Goal: Check status: Check status

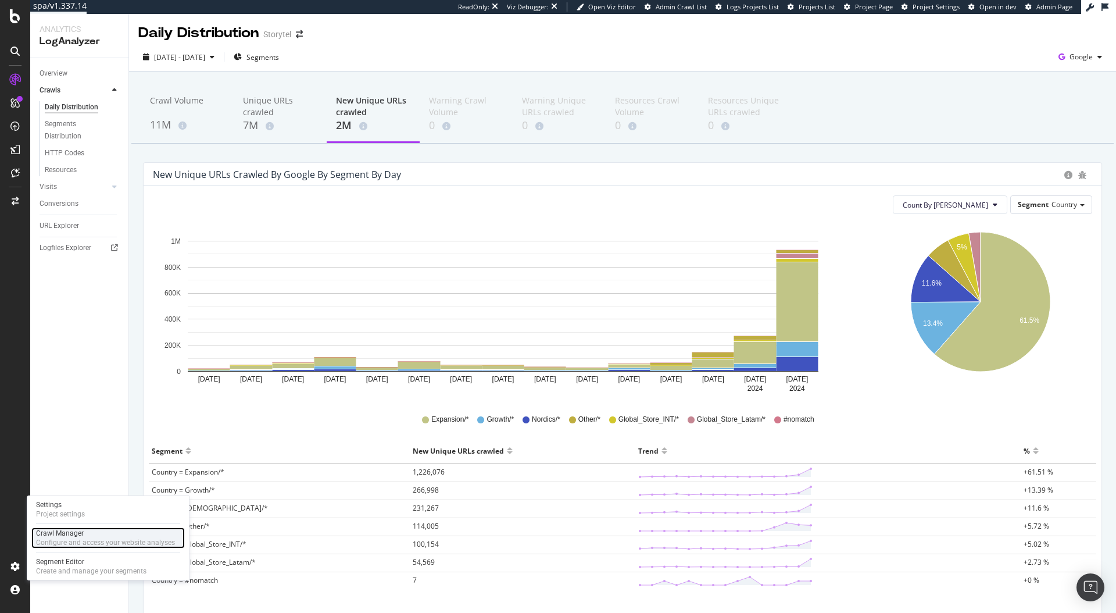
click at [74, 539] on div "Configure and access your website analyses" at bounding box center [105, 542] width 139 height 9
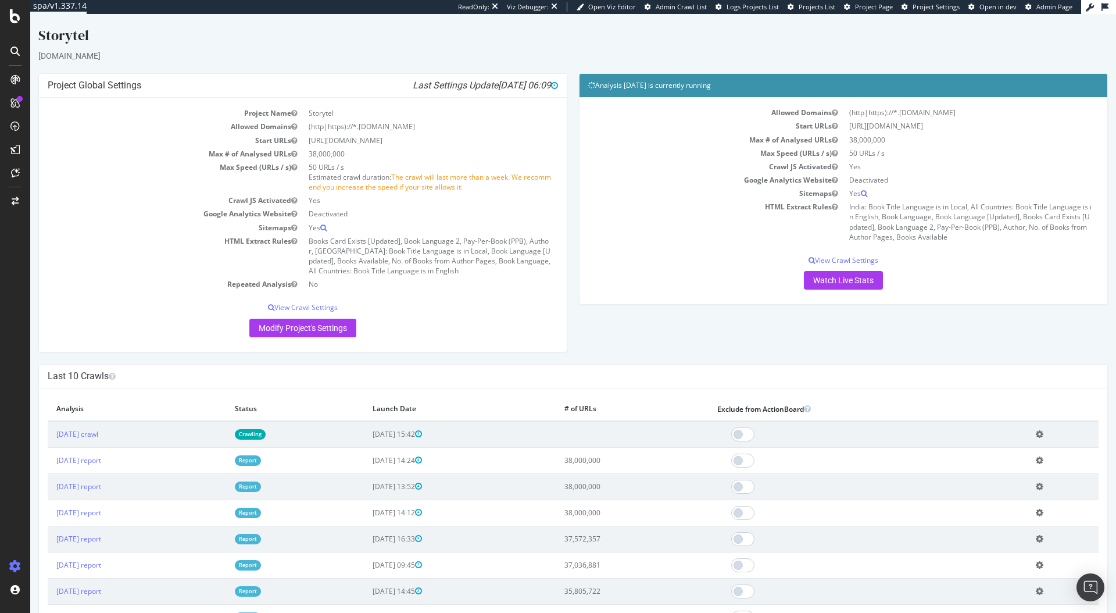
click at [363, 432] on td "Crawling" at bounding box center [295, 434] width 138 height 27
click at [98, 434] on link "[DATE] crawl" at bounding box center [77, 434] width 42 height 10
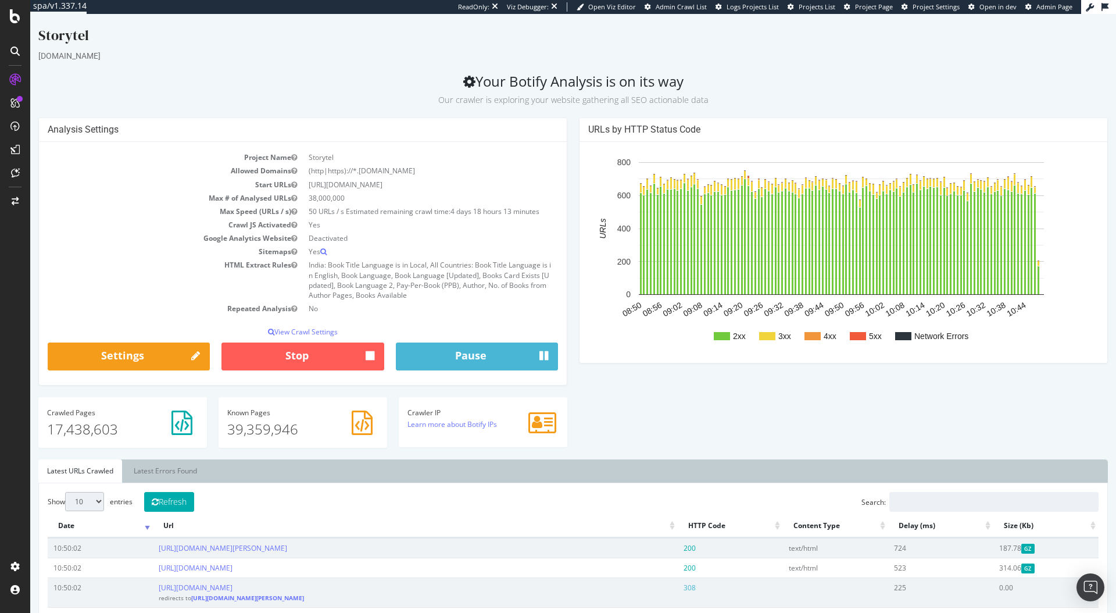
click at [362, 81] on h2 "Your Botify Analysis is on its way Our crawler is exploring your website gather…" at bounding box center [572, 89] width 1069 height 33
